Goal: Task Accomplishment & Management: Use online tool/utility

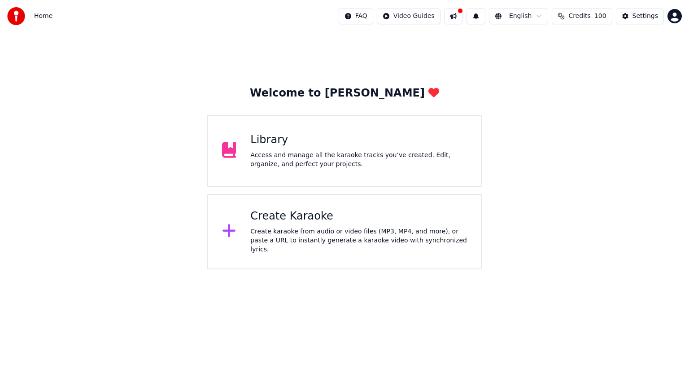
click at [323, 218] on div "Create Karaoke" at bounding box center [358, 216] width 217 height 14
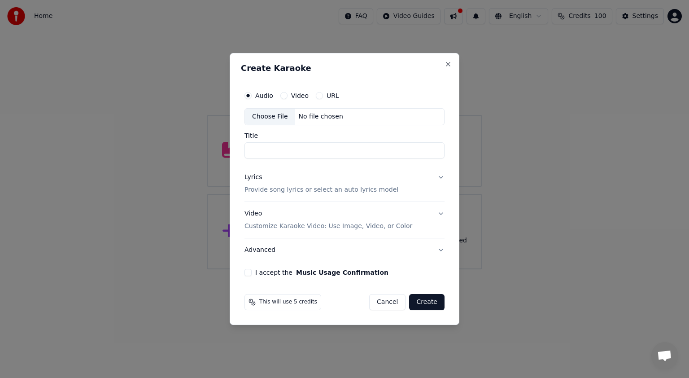
click at [278, 115] on div "Choose File" at bounding box center [270, 117] width 50 height 16
type input "**********"
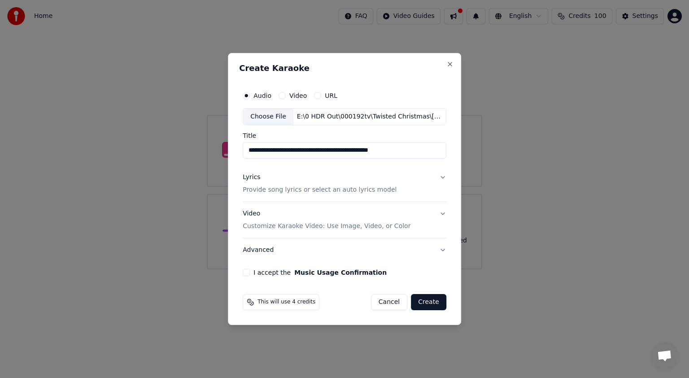
click at [274, 191] on p "Provide song lyrics or select an auto lyrics model" at bounding box center [320, 189] width 154 height 9
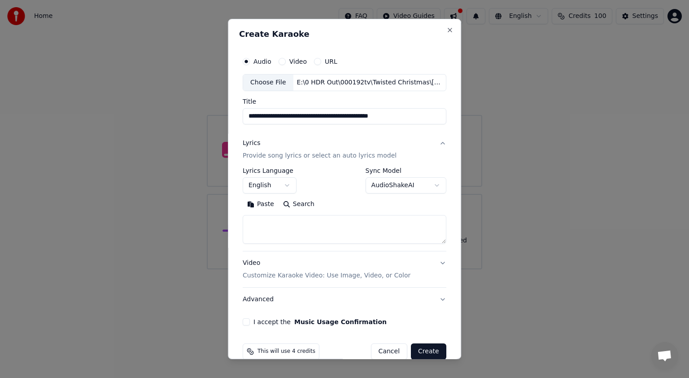
click at [271, 219] on textarea at bounding box center [345, 229] width 204 height 29
paste textarea "**********"
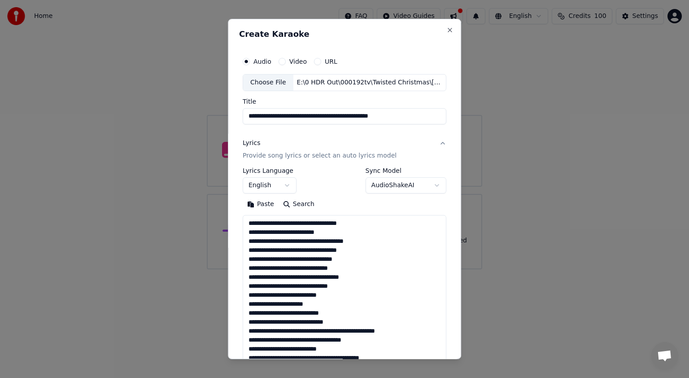
scroll to position [235, 0]
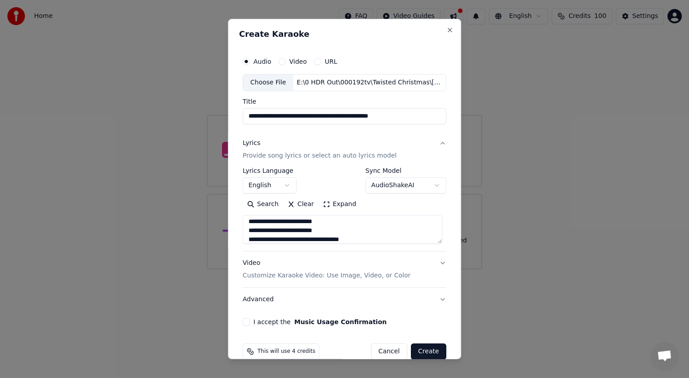
type textarea "**********"
click at [244, 319] on button "I accept the Music Usage Confirmation" at bounding box center [246, 321] width 7 height 7
click at [419, 353] on button "Create" at bounding box center [428, 351] width 35 height 16
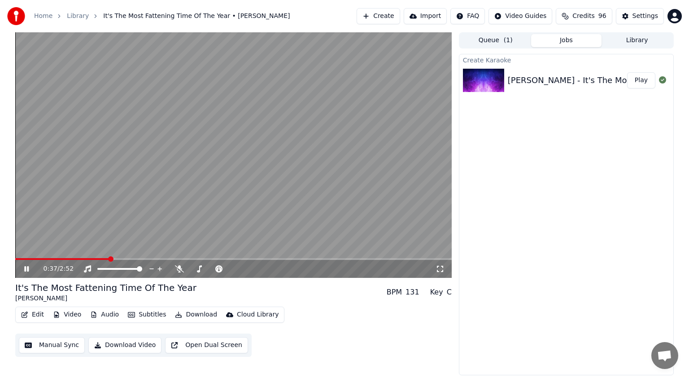
click at [23, 270] on icon at bounding box center [32, 268] width 21 height 7
click at [18, 257] on video at bounding box center [233, 154] width 436 height 245
click at [15, 258] on span at bounding box center [17, 258] width 5 height 5
click at [28, 269] on icon at bounding box center [26, 268] width 4 height 5
click at [122, 345] on button "Download Video" at bounding box center [124, 345] width 73 height 16
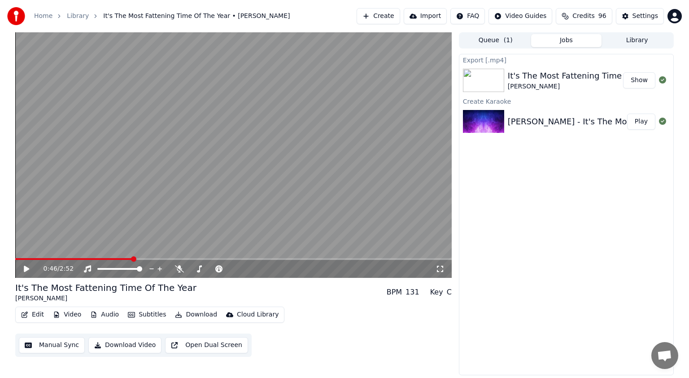
click at [637, 82] on button "Show" at bounding box center [639, 80] width 32 height 16
